Goal: Task Accomplishment & Management: Use online tool/utility

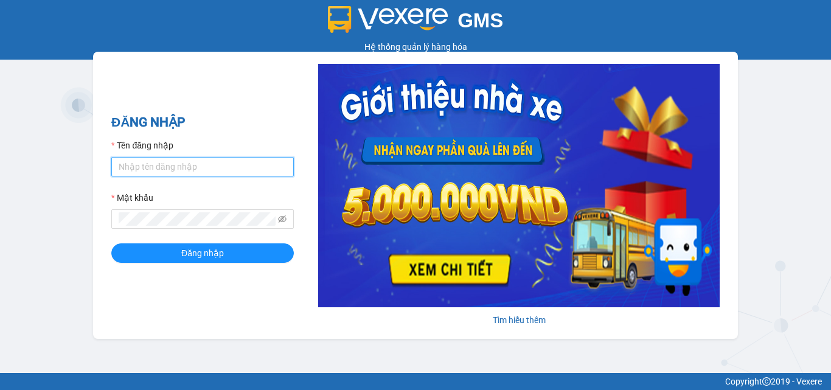
click at [250, 158] on input "Tên đăng nhập" at bounding box center [202, 166] width 183 height 19
type input "man.minhquoc"
click at [111, 243] on button "Đăng nhập" at bounding box center [202, 252] width 183 height 19
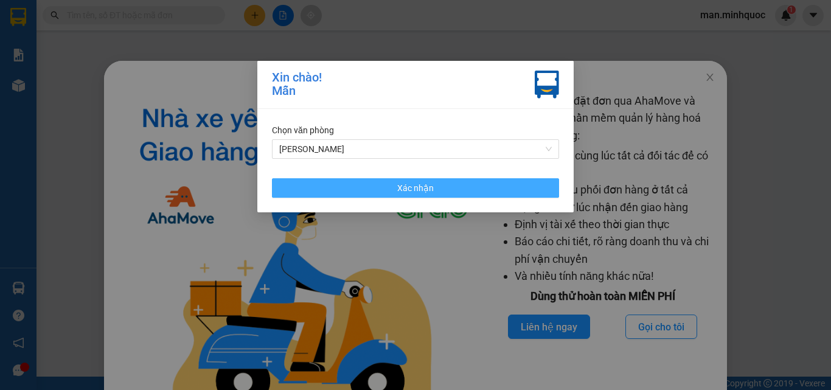
click at [451, 182] on button "Xác nhận" at bounding box center [415, 187] width 287 height 19
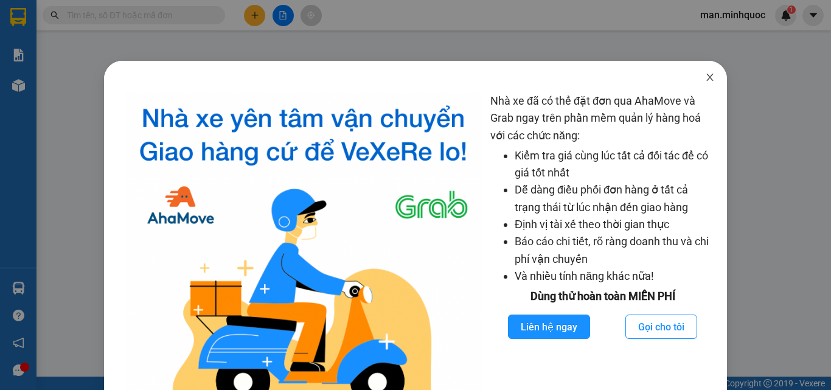
click at [706, 79] on icon "close" at bounding box center [710, 77] width 10 height 10
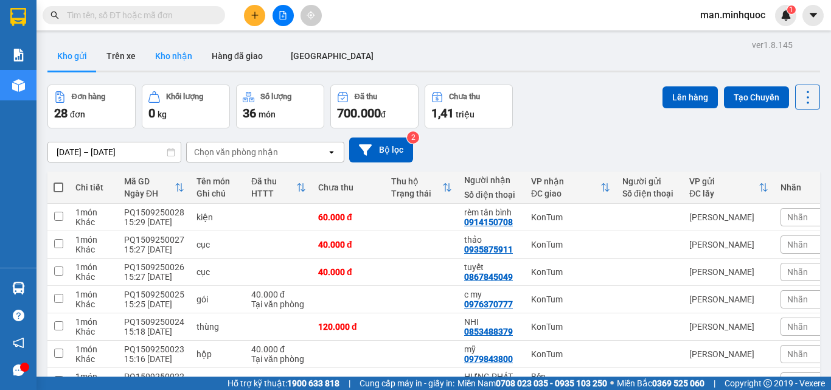
click at [177, 60] on button "Kho nhận" at bounding box center [173, 55] width 57 height 29
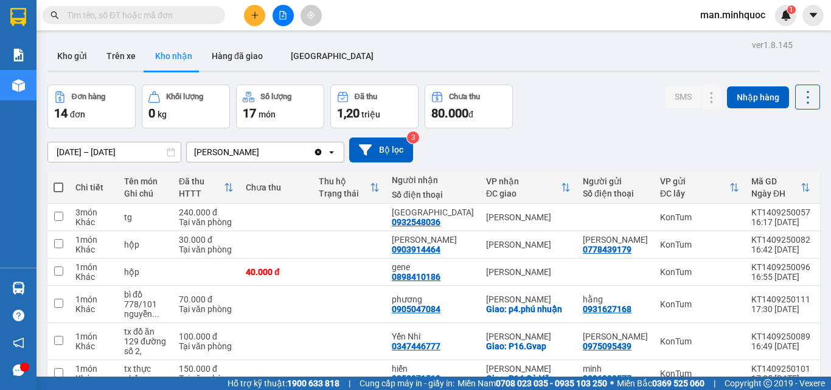
click at [486, 194] on div "ĐC giao" at bounding box center [523, 194] width 75 height 10
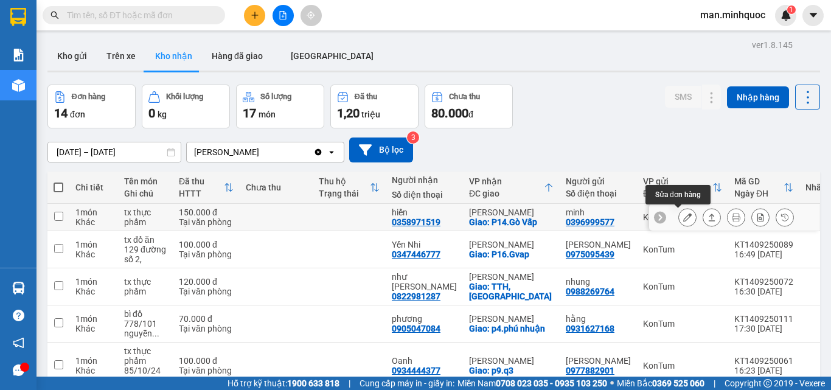
click at [684, 219] on icon at bounding box center [688, 217] width 9 height 9
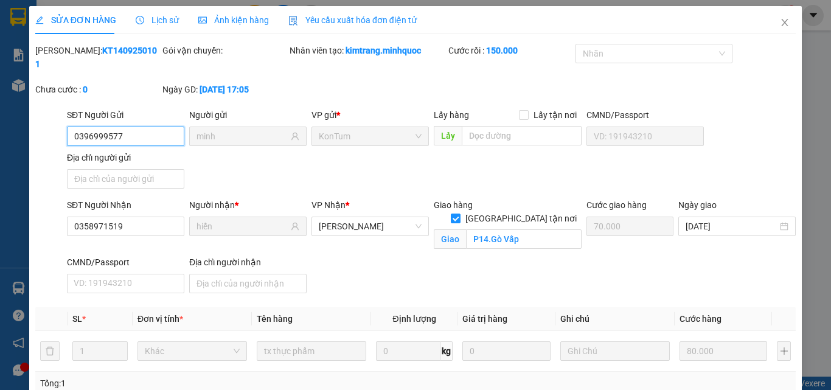
type input "0396999577"
type input "minh"
type input "0358971519"
type input "hiển"
checkbox input "true"
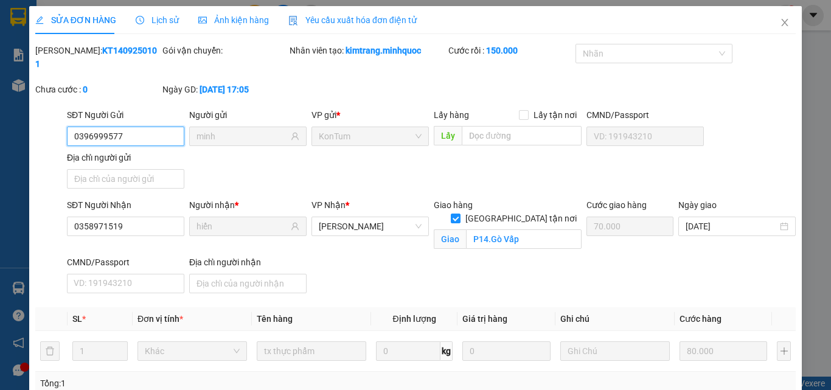
type input "P14.Gò Vấp"
type input "70.000"
type input "150.000"
type input "0"
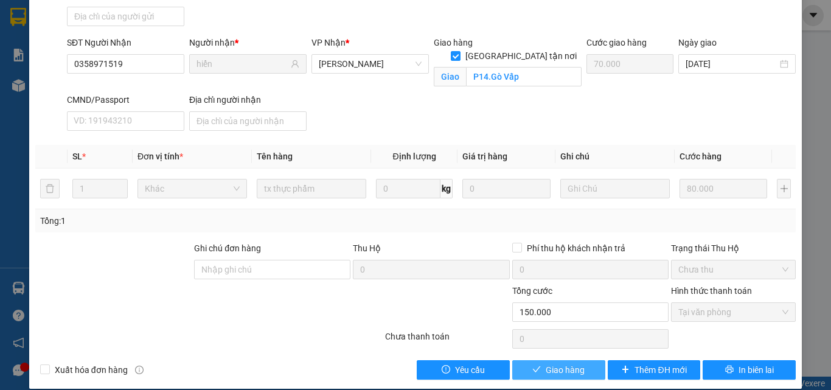
drag, startPoint x: 540, startPoint y: 355, endPoint x: 482, endPoint y: 292, distance: 86.2
click at [546, 363] on span "Giao hàng" at bounding box center [565, 369] width 39 height 13
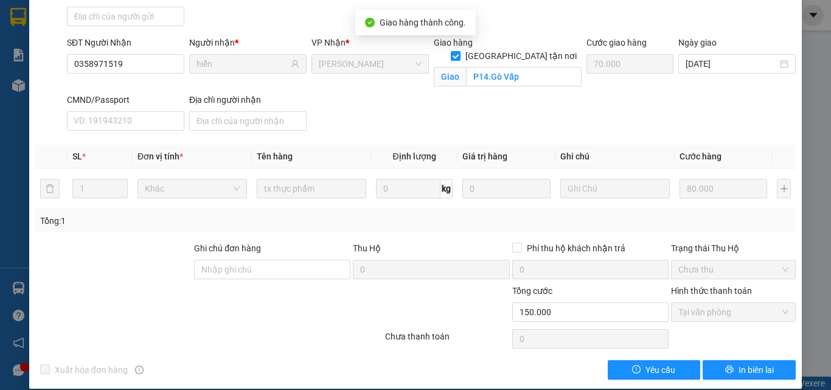
scroll to position [0, 0]
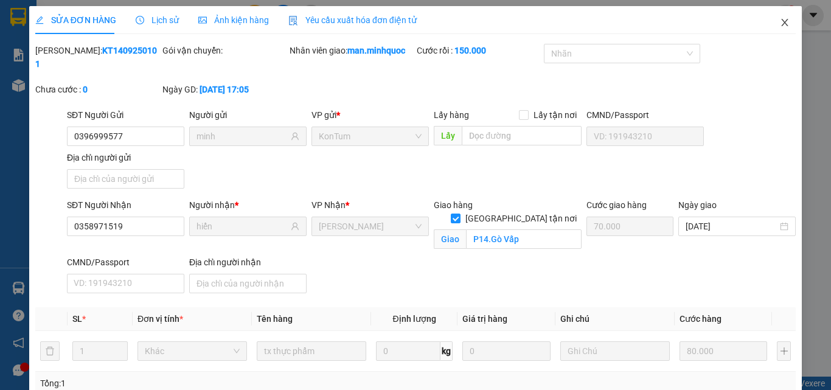
click at [786, 30] on span "Close" at bounding box center [785, 23] width 34 height 34
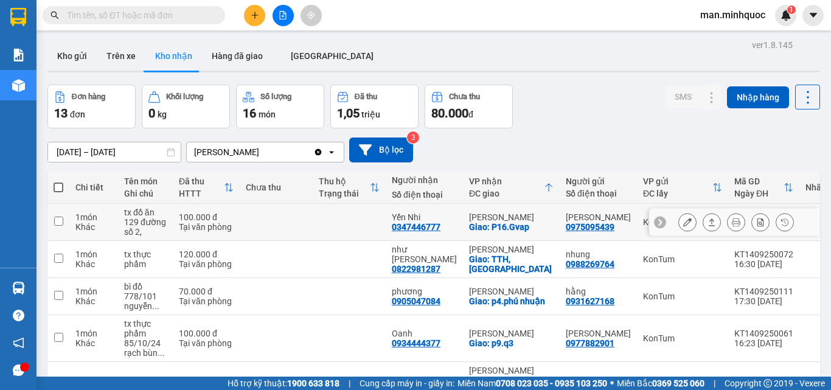
click at [684, 223] on icon at bounding box center [688, 222] width 9 height 9
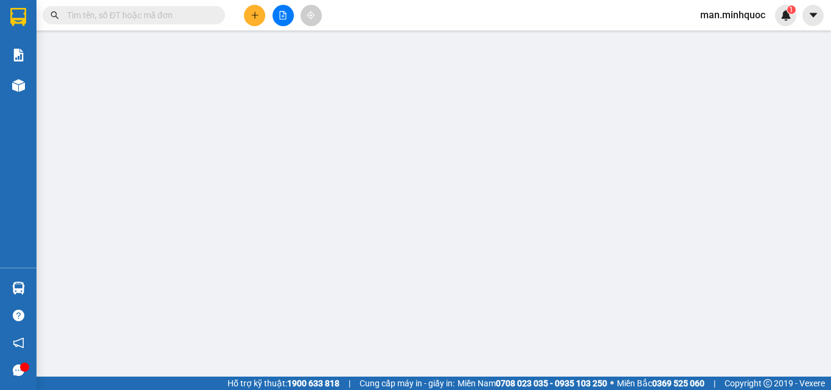
type input "0975095439"
type input "[PERSON_NAME]"
type input "0347446777"
type input "Yến Nhi"
checkbox input "true"
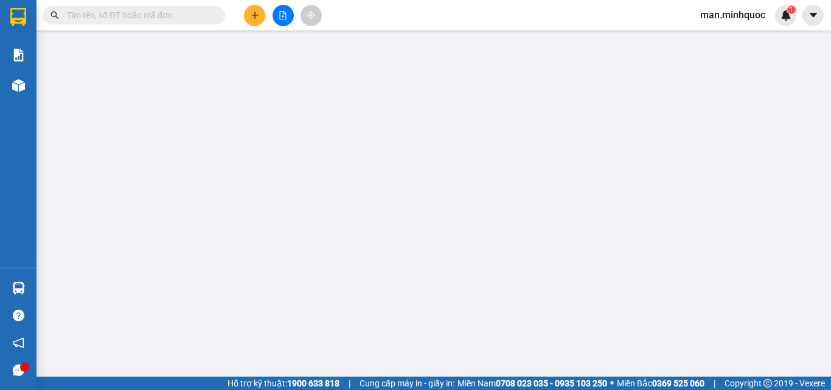
type input "P16.Gvap"
type input "50.000"
type input "100.000"
type input "0"
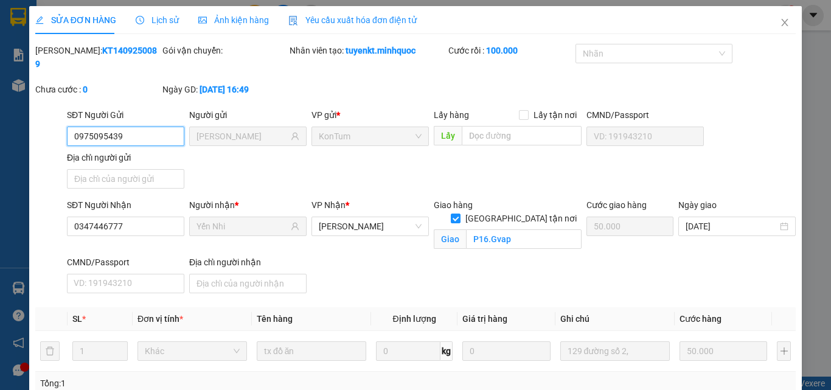
scroll to position [163, 0]
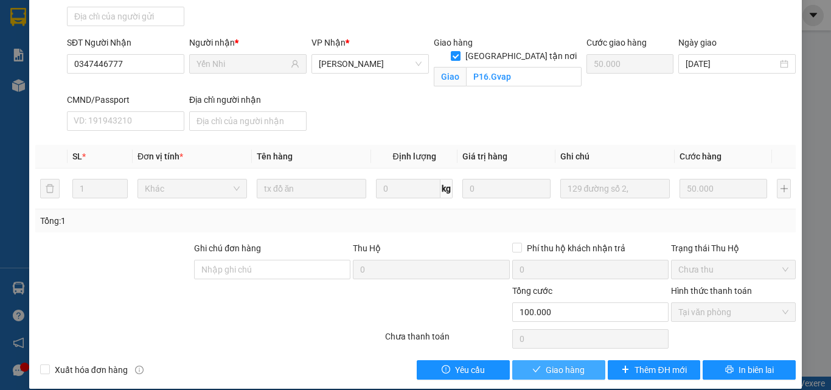
click at [537, 360] on button "Giao hàng" at bounding box center [559, 369] width 93 height 19
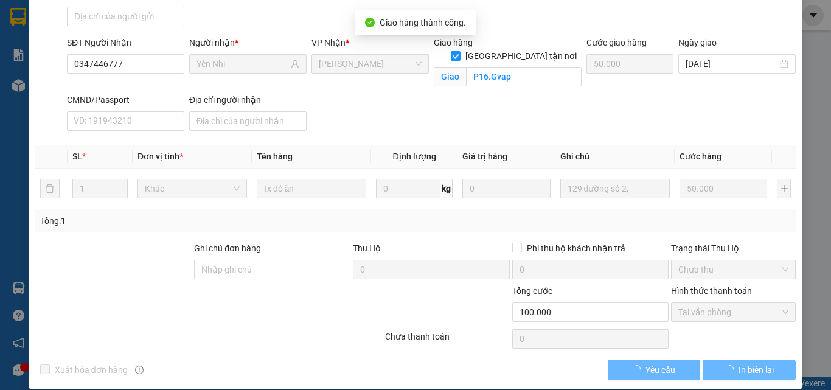
scroll to position [0, 0]
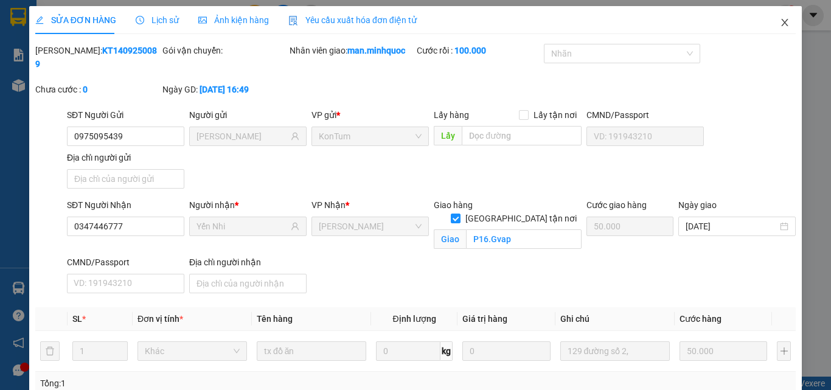
click at [781, 21] on icon "close" at bounding box center [785, 23] width 10 height 10
click at [781, 23] on div "1" at bounding box center [785, 15] width 21 height 21
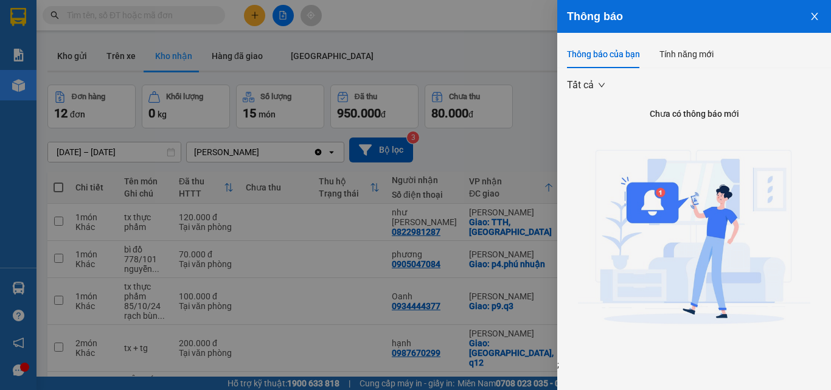
click at [509, 215] on div at bounding box center [415, 195] width 831 height 390
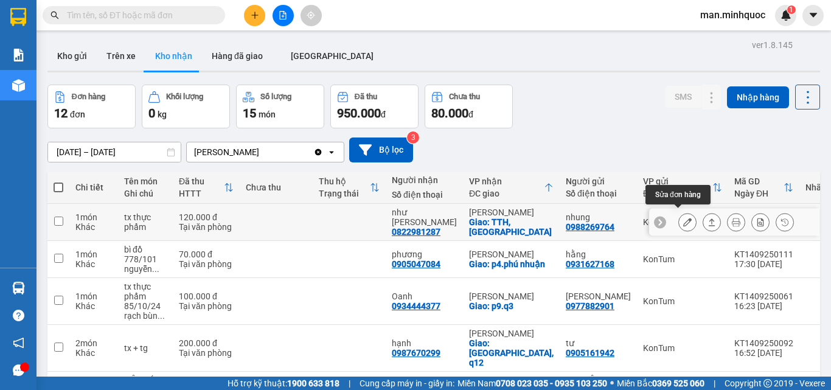
click at [684, 219] on icon at bounding box center [688, 222] width 9 height 9
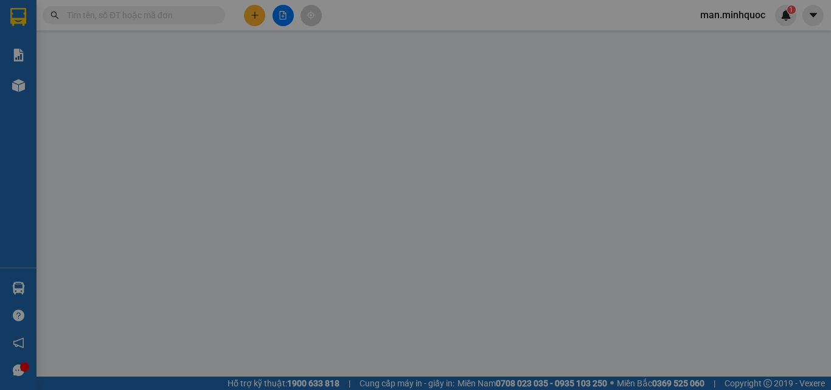
type input "0988269764"
type input "nhung"
type input "0822981287"
type input "như [PERSON_NAME]"
checkbox input "true"
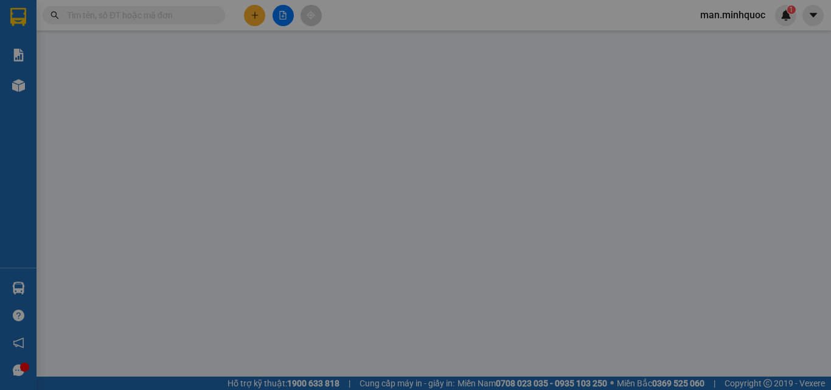
type input "TTH, [GEOGRAPHIC_DATA]"
type input "60.000"
type input "120.000"
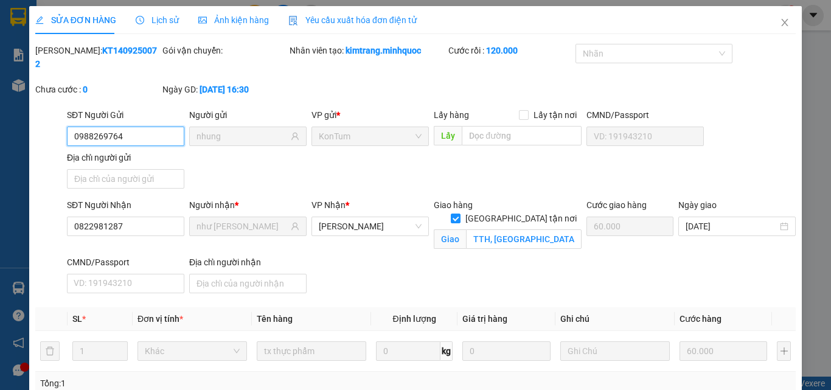
scroll to position [163, 0]
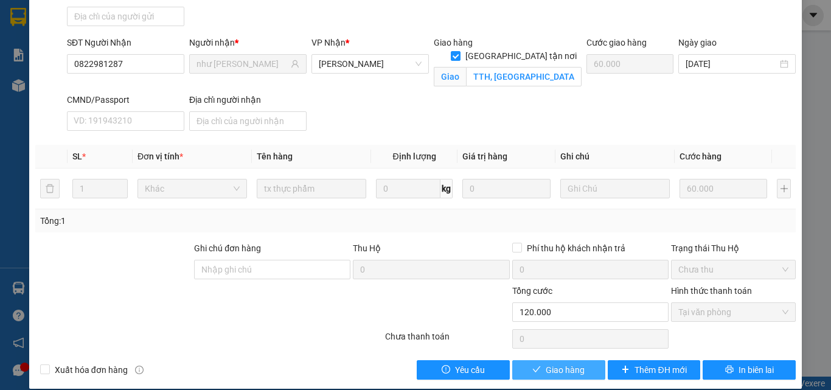
click at [536, 360] on button "Giao hàng" at bounding box center [559, 369] width 93 height 19
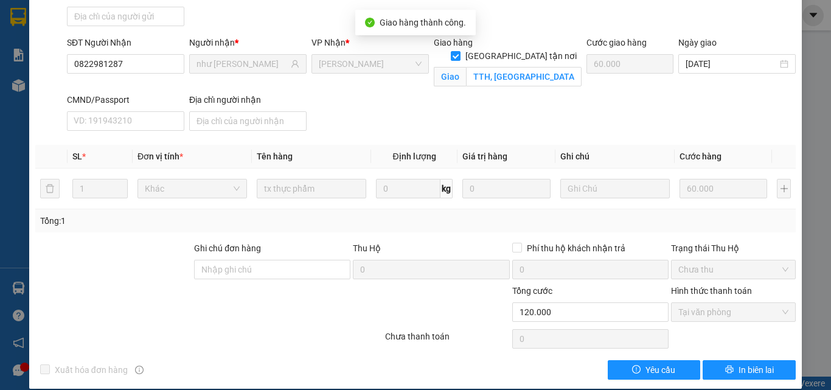
scroll to position [0, 0]
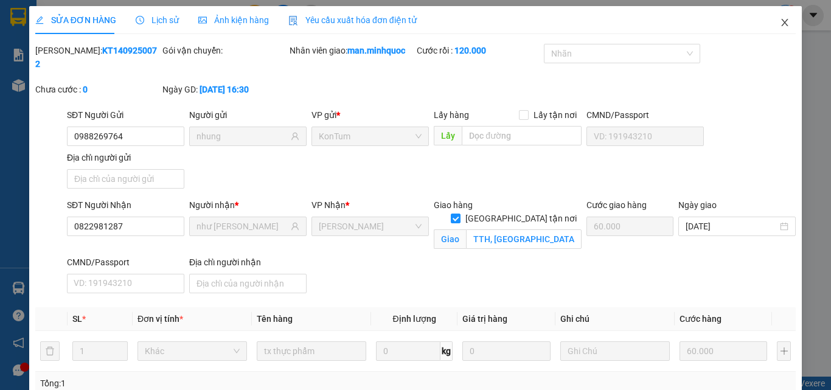
click at [780, 21] on icon "close" at bounding box center [785, 23] width 10 height 10
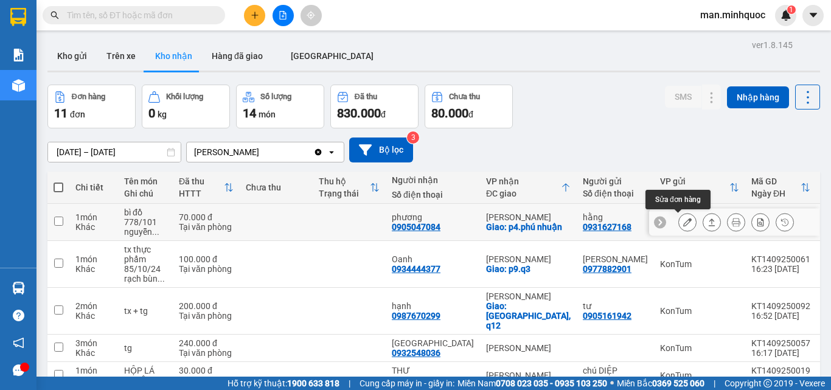
click at [684, 224] on icon at bounding box center [688, 222] width 9 height 9
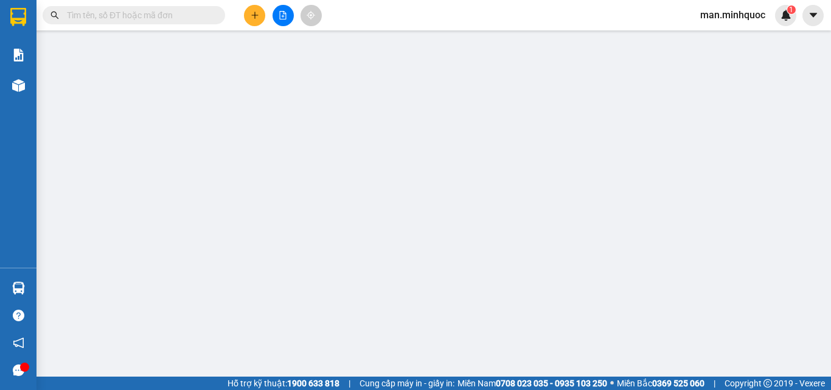
type input "0931627168"
type input "hằng"
type input "0905047084"
type input "phương"
checkbox input "true"
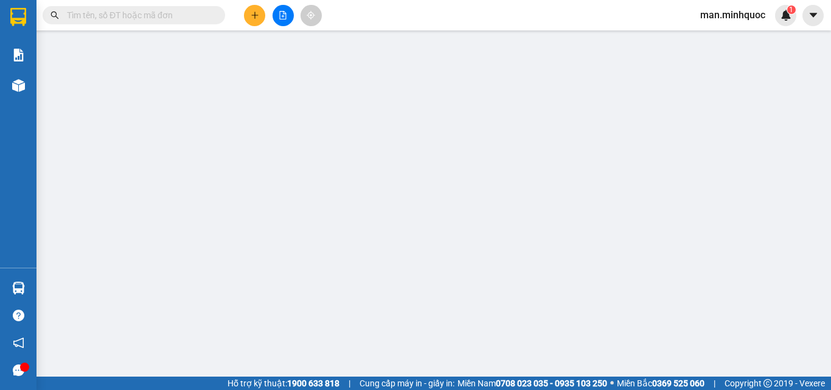
type input "p4.phú nhuận"
type input "40.000"
type input "70.000"
type input "0"
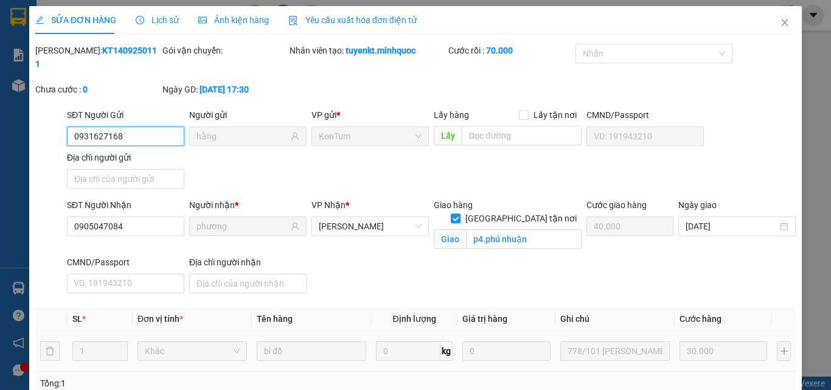
scroll to position [163, 0]
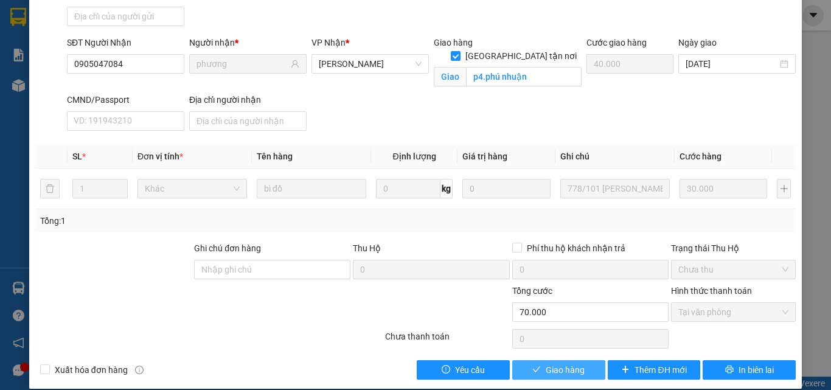
click at [532, 360] on button "Giao hàng" at bounding box center [559, 369] width 93 height 19
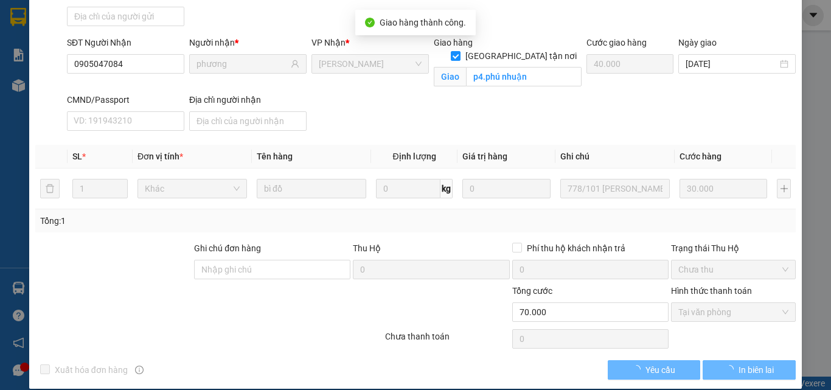
scroll to position [0, 0]
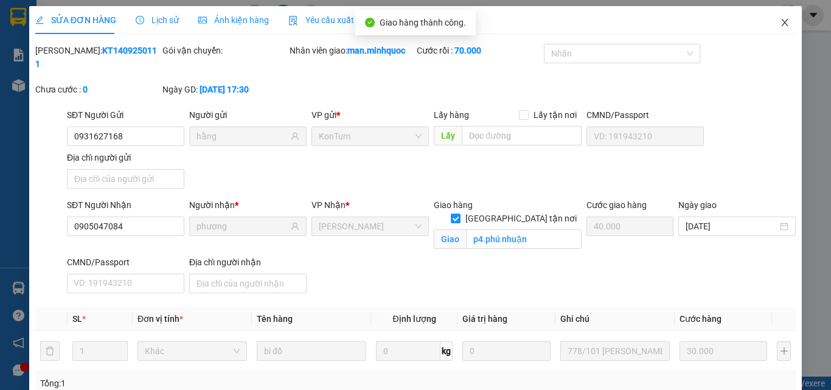
click at [785, 29] on span "Close" at bounding box center [785, 23] width 34 height 34
click at [785, 29] on div "Kết quả tìm kiếm ( 0 ) Bộ lọc No Data man.minhquoc 1" at bounding box center [415, 15] width 831 height 30
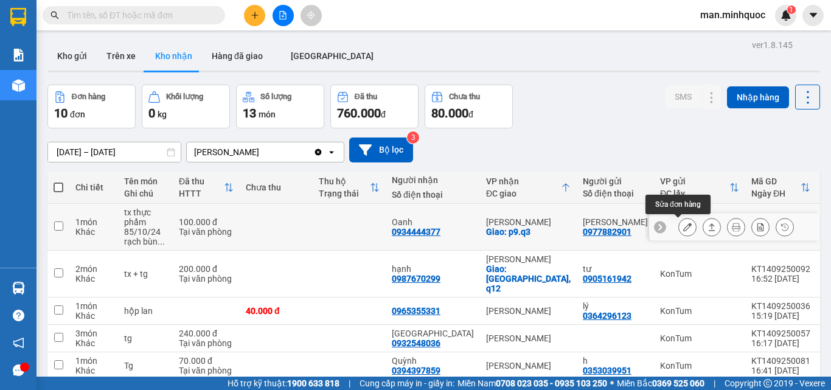
click at [684, 226] on button at bounding box center [687, 227] width 17 height 21
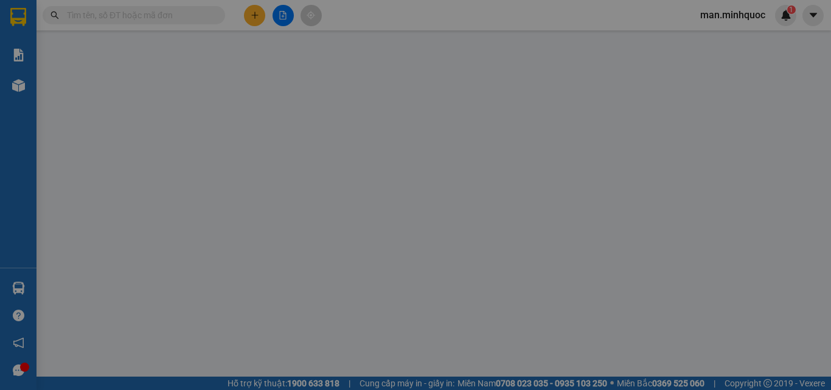
type input "0977882901"
type input "[PERSON_NAME]"
type input "0934444377"
type input "Oanh"
checkbox input "true"
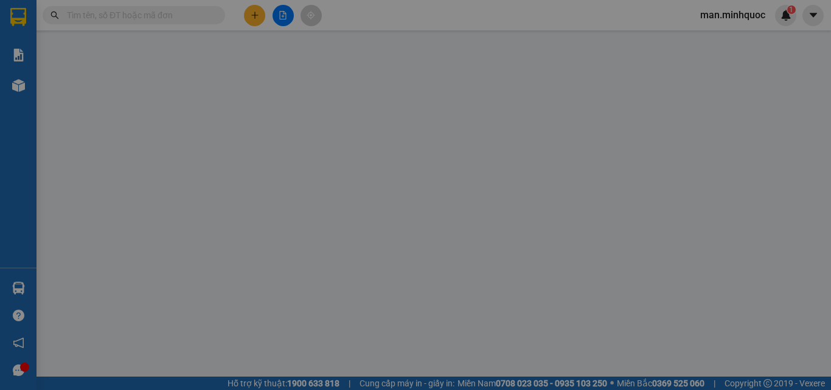
type input "p9.q3"
type input "50.000"
type input "100.000"
type input "0"
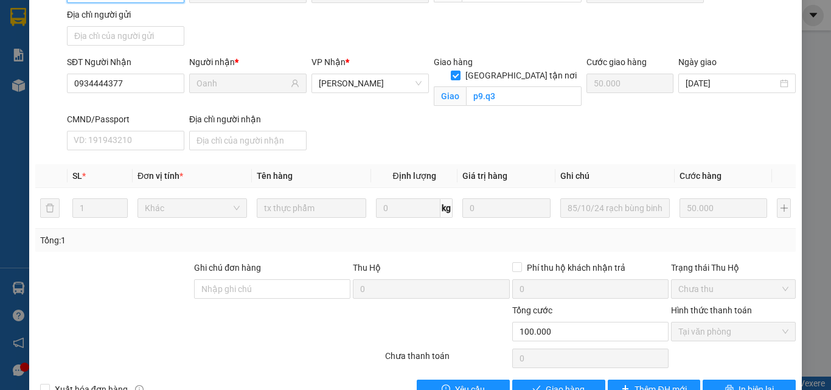
scroll to position [163, 0]
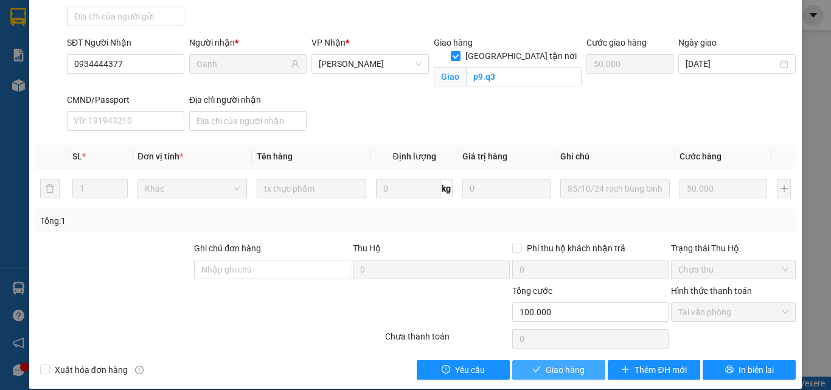
click at [535, 360] on button "Giao hàng" at bounding box center [559, 369] width 93 height 19
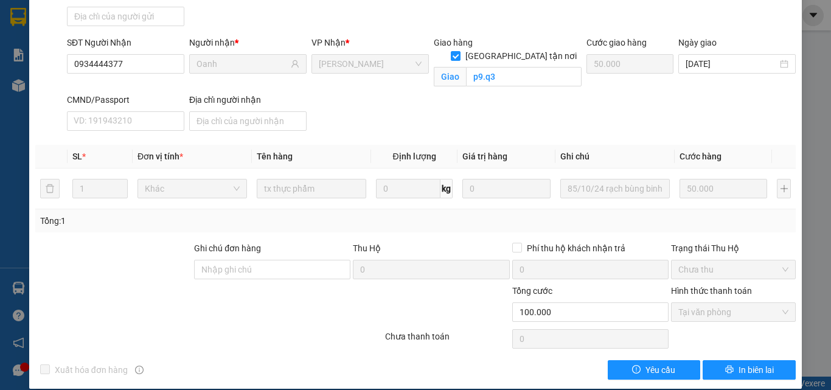
scroll to position [0, 0]
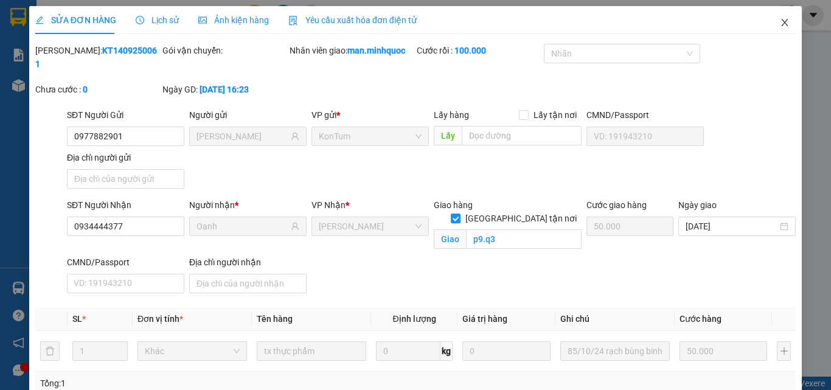
click at [782, 24] on icon "close" at bounding box center [785, 22] width 7 height 7
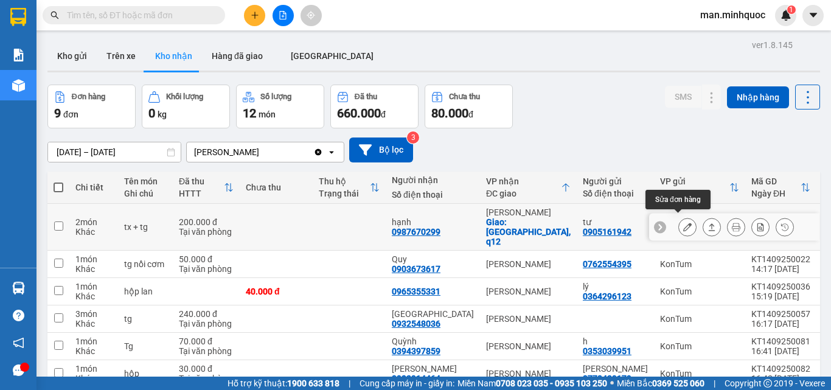
click at [684, 226] on icon at bounding box center [688, 227] width 9 height 9
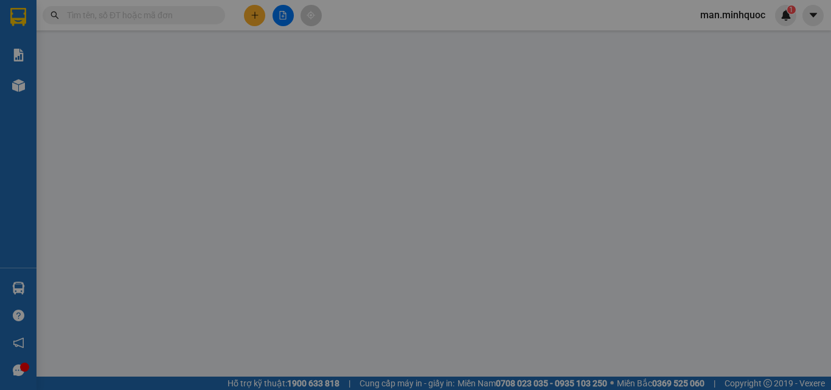
type input "0905161942"
type input "tư"
type input "0987670299"
type input "hạnh"
checkbox input "true"
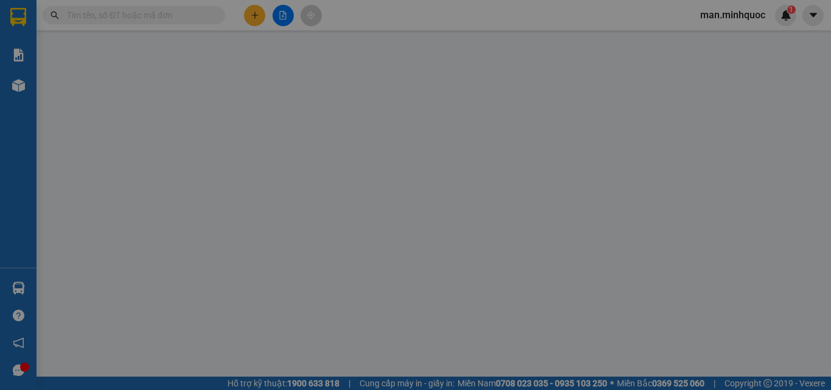
type input "[GEOGRAPHIC_DATA], q12"
type input "100.000"
type input "200.000"
type input "0"
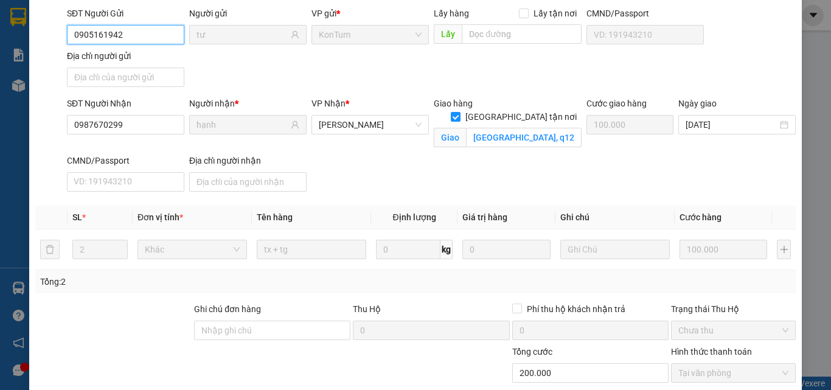
scroll to position [163, 0]
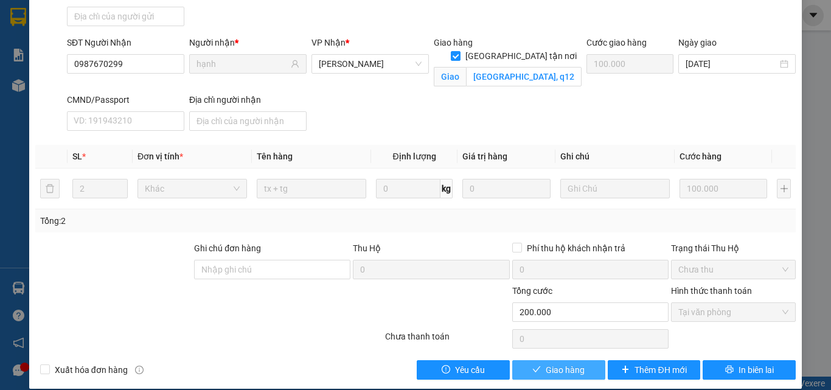
click at [546, 363] on span "Giao hàng" at bounding box center [565, 369] width 39 height 13
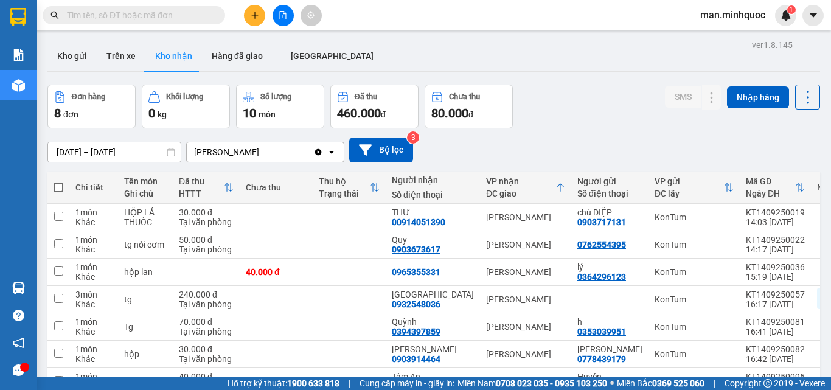
click at [257, 155] on div "[PERSON_NAME]" at bounding box center [250, 151] width 127 height 19
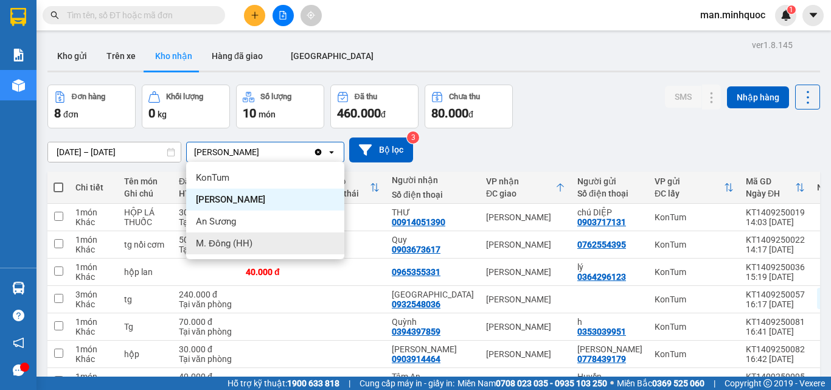
click at [262, 239] on div "M. Đông (HH)" at bounding box center [265, 244] width 158 height 22
